Goal: Navigation & Orientation: Find specific page/section

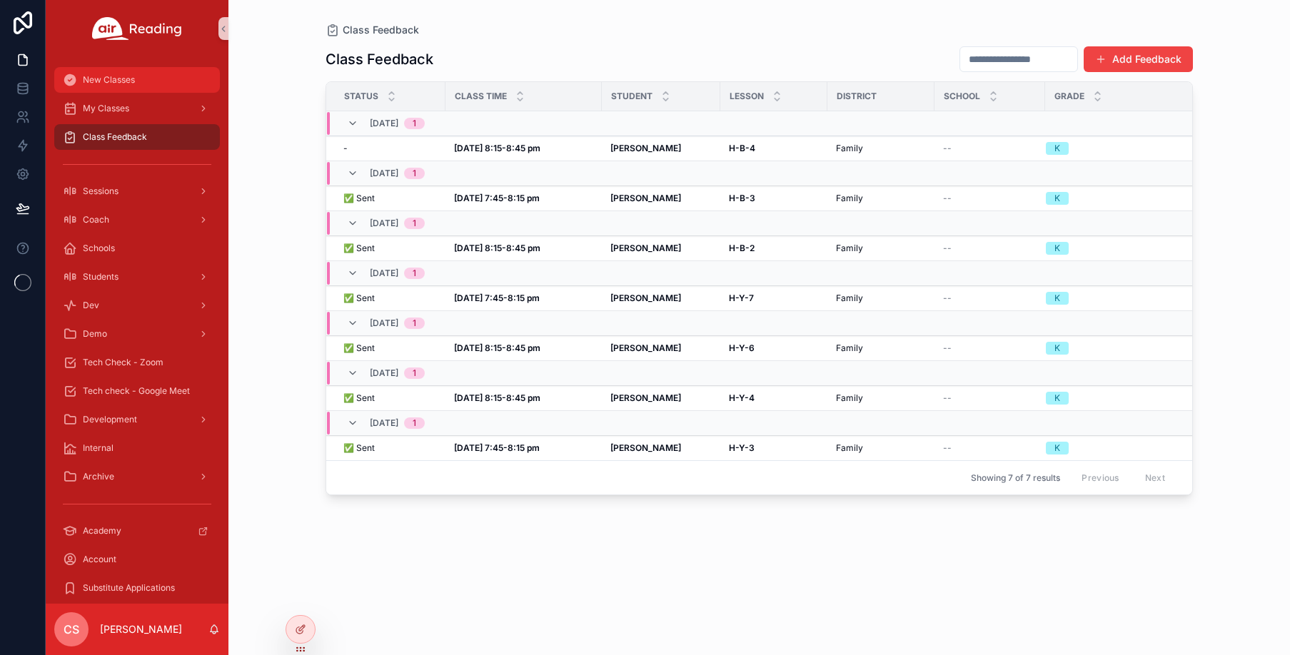
click at [132, 82] on span "New Classes" at bounding box center [109, 79] width 52 height 11
